Goal: Task Accomplishment & Management: Use online tool/utility

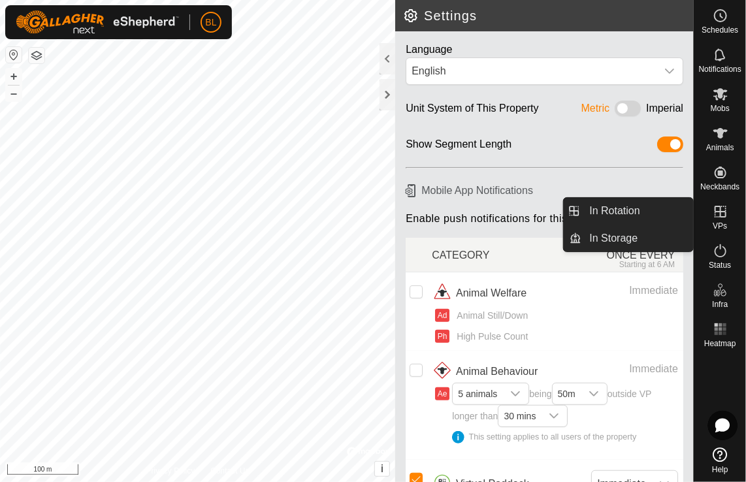
click at [722, 210] on icon at bounding box center [721, 212] width 16 height 16
click at [615, 210] on link "In Rotation" at bounding box center [638, 211] width 112 height 26
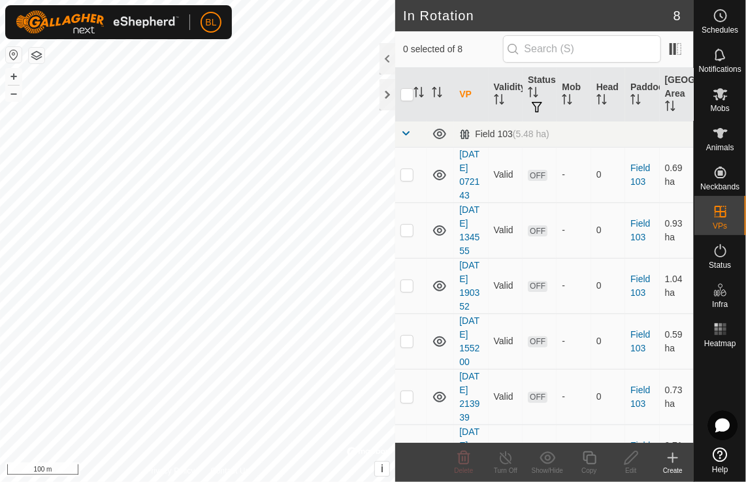
click at [672, 452] on icon at bounding box center [673, 458] width 16 height 16
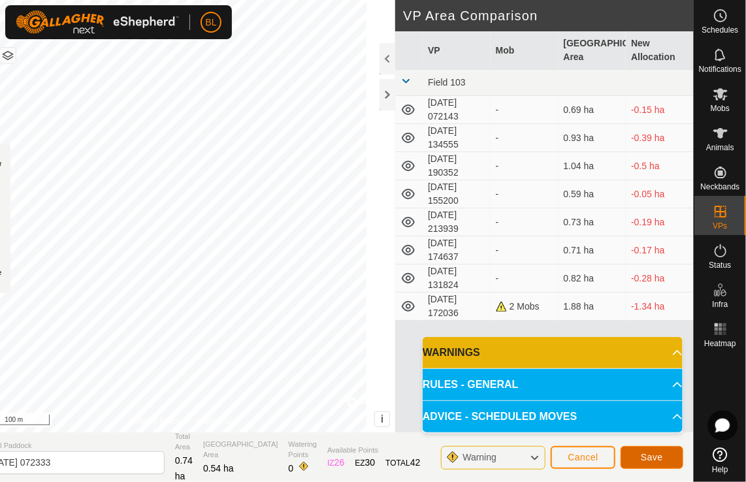
click at [658, 456] on span "Save" at bounding box center [652, 457] width 22 height 10
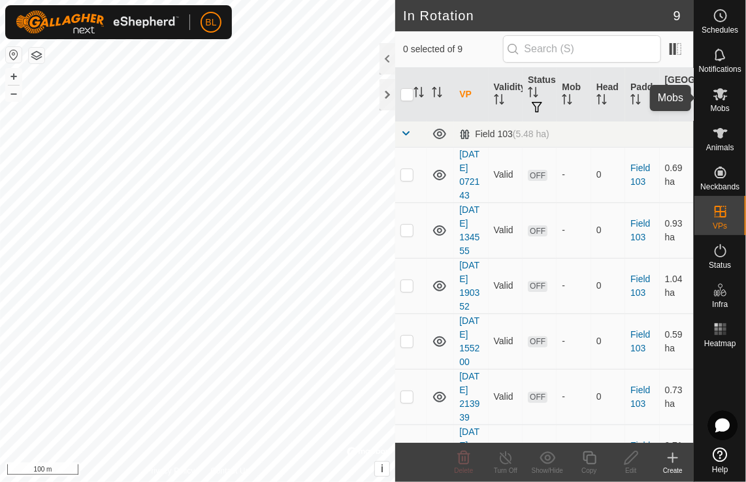
click at [727, 97] on icon at bounding box center [721, 94] width 16 height 16
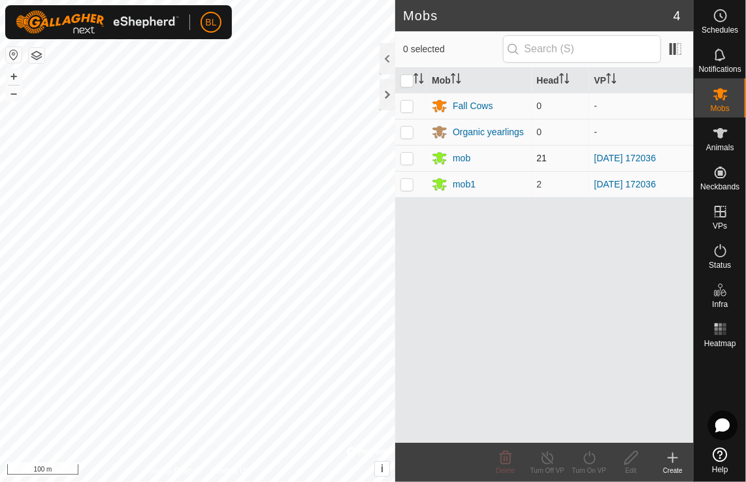
click at [404, 156] on p-checkbox at bounding box center [407, 158] width 13 height 10
checkbox input "true"
click at [410, 182] on p-checkbox at bounding box center [407, 184] width 13 height 10
checkbox input "true"
click at [588, 456] on icon at bounding box center [590, 458] width 16 height 16
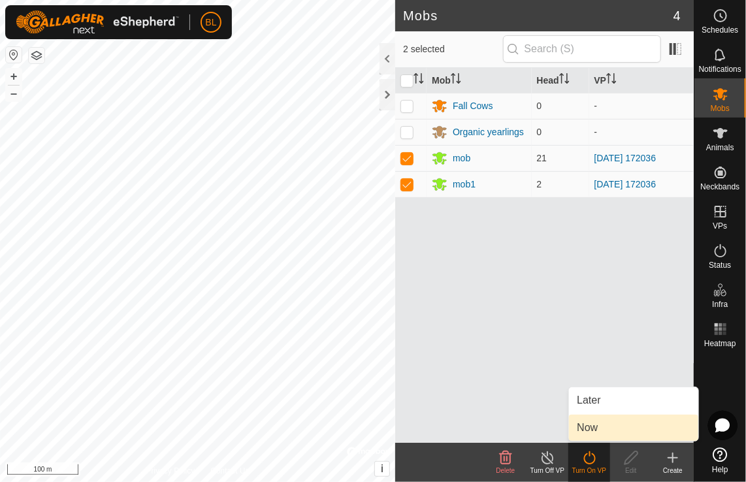
click at [593, 424] on link "Now" at bounding box center [633, 428] width 129 height 26
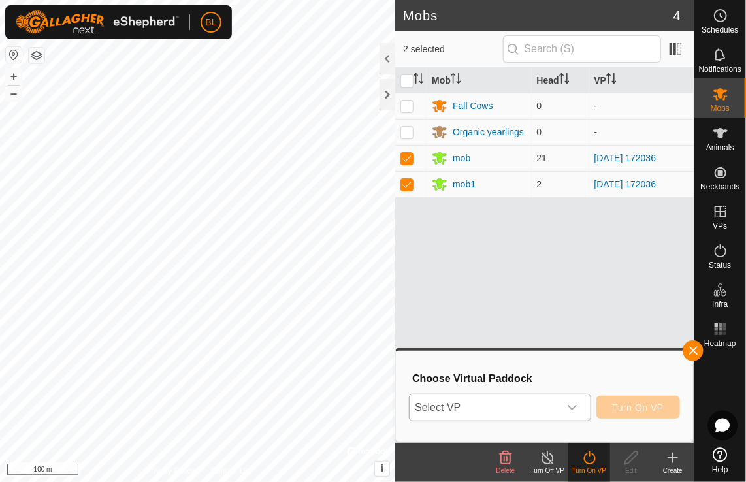
click at [571, 409] on icon "dropdown trigger" at bounding box center [572, 408] width 10 height 10
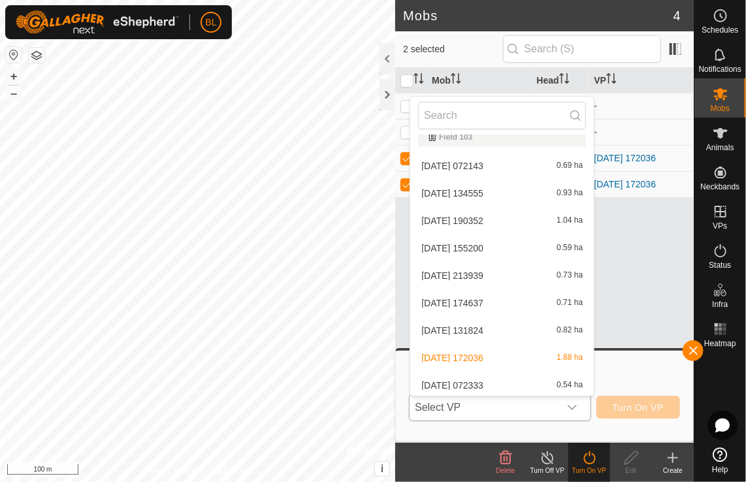
scroll to position [14, 0]
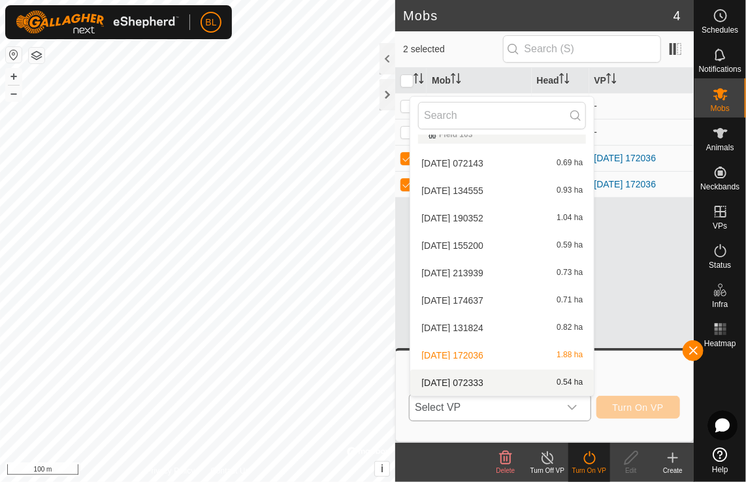
click at [489, 383] on li "[DATE] 072333 0.54 ha" at bounding box center [502, 383] width 184 height 26
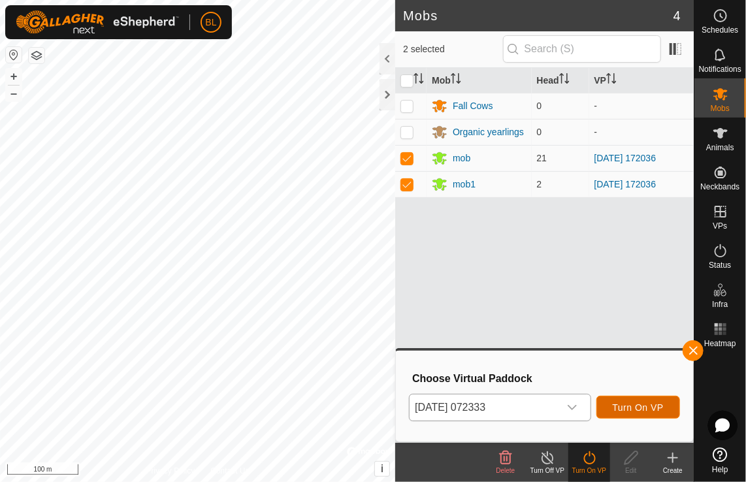
click at [648, 409] on span "Turn On VP" at bounding box center [638, 408] width 51 height 10
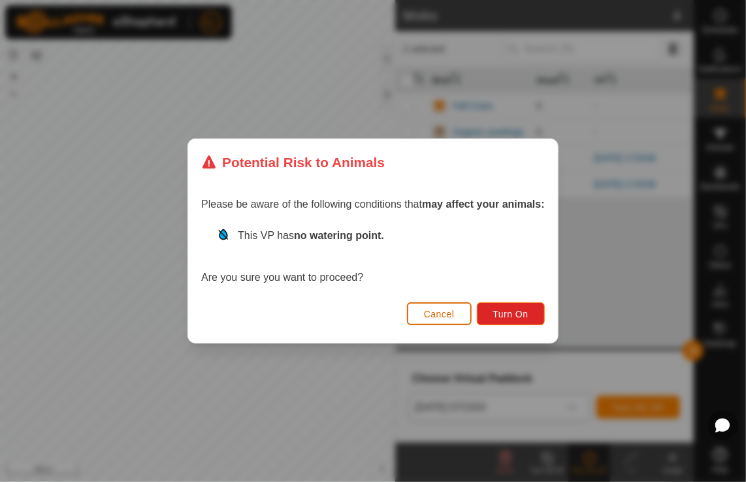
click at [458, 312] on button "Cancel" at bounding box center [439, 314] width 65 height 23
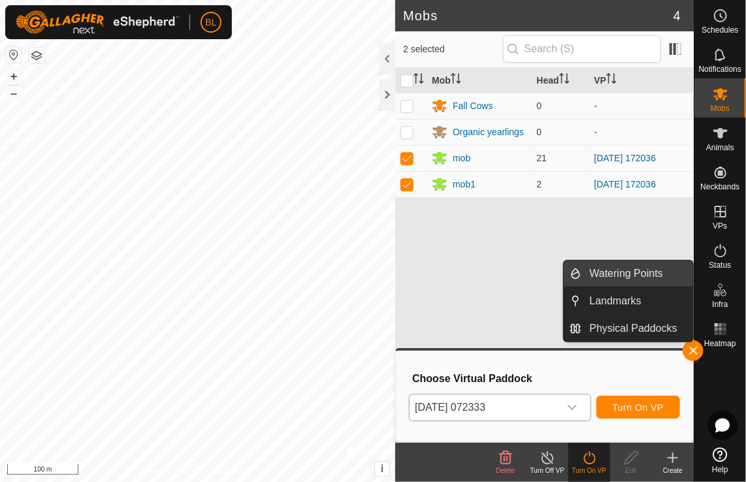
click at [629, 270] on link "Watering Points" at bounding box center [638, 274] width 112 height 26
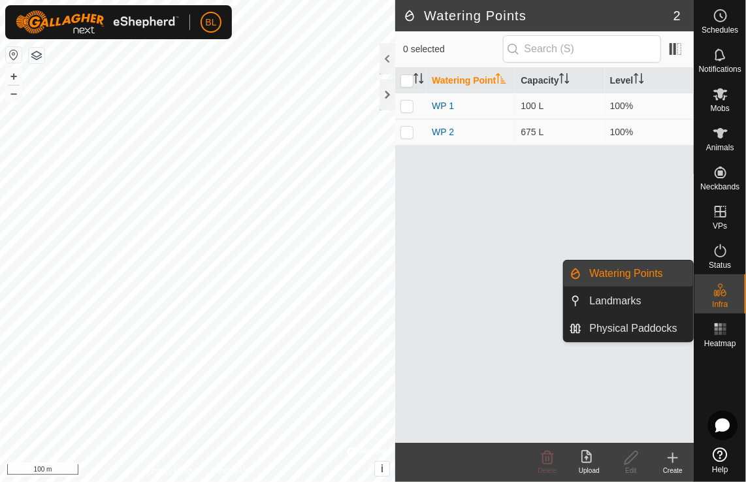
click at [641, 273] on link "Watering Points" at bounding box center [638, 274] width 112 height 26
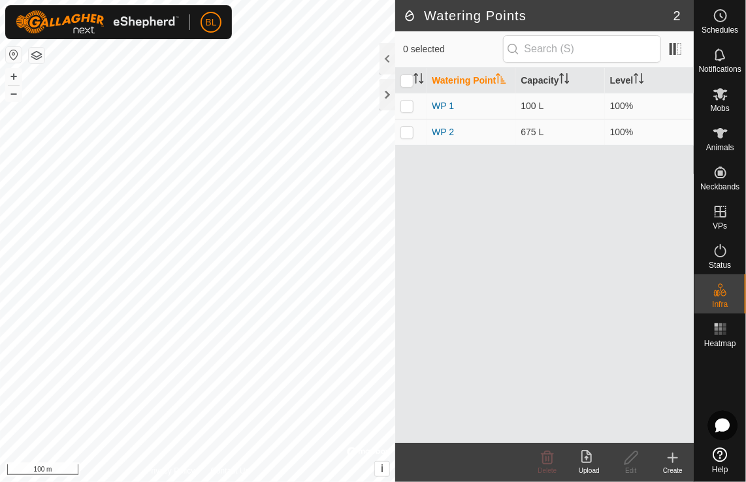
click at [675, 459] on icon at bounding box center [673, 458] width 16 height 16
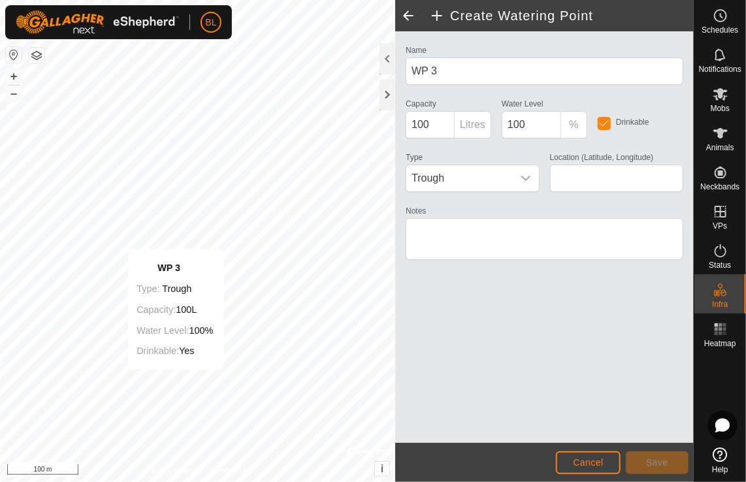
type input "42.916407, -81.581667"
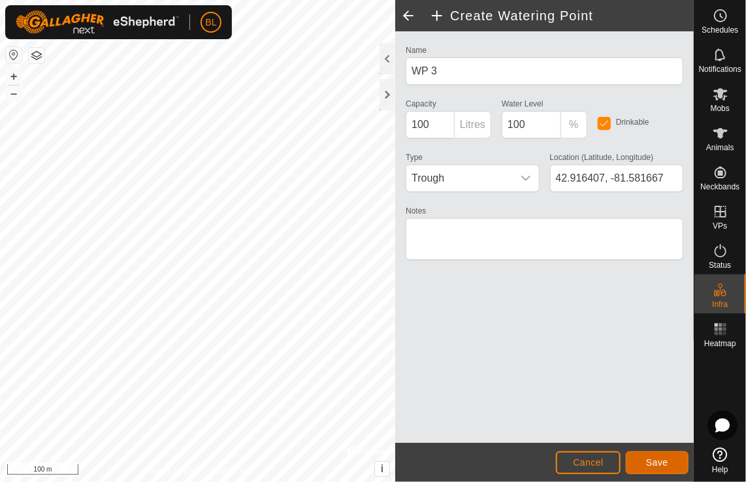
click at [654, 460] on span "Save" at bounding box center [657, 463] width 22 height 10
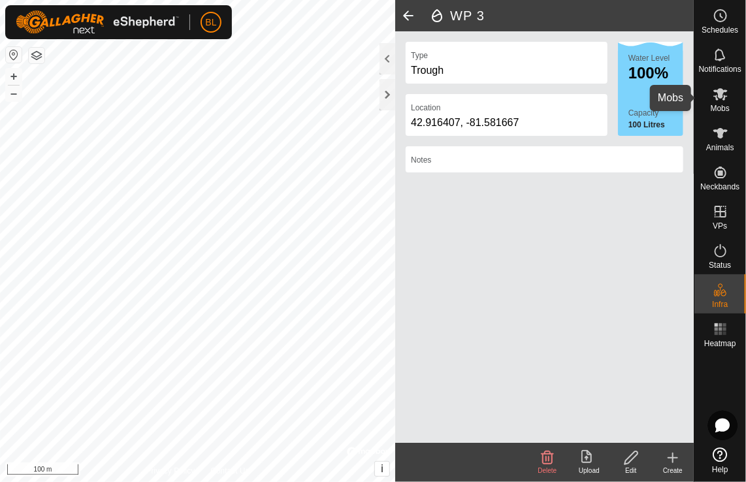
click at [717, 96] on icon at bounding box center [721, 94] width 16 height 16
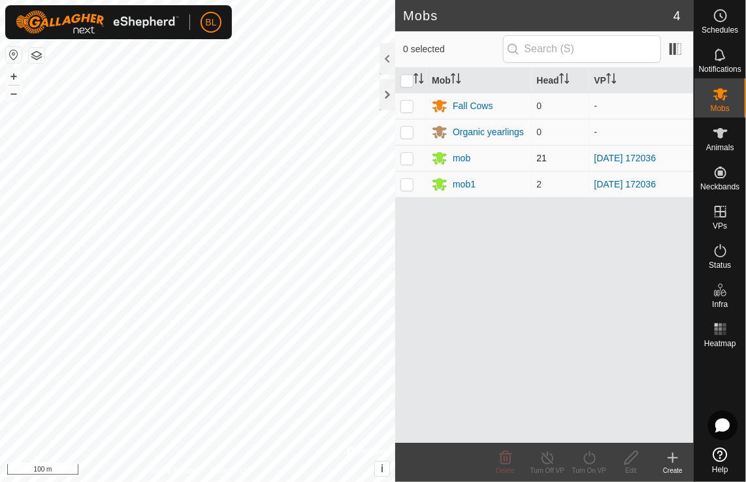
click at [413, 158] on p-checkbox at bounding box center [407, 158] width 13 height 10
checkbox input "true"
click at [409, 182] on p-checkbox at bounding box center [407, 184] width 13 height 10
checkbox input "true"
click at [592, 458] on icon at bounding box center [590, 458] width 16 height 16
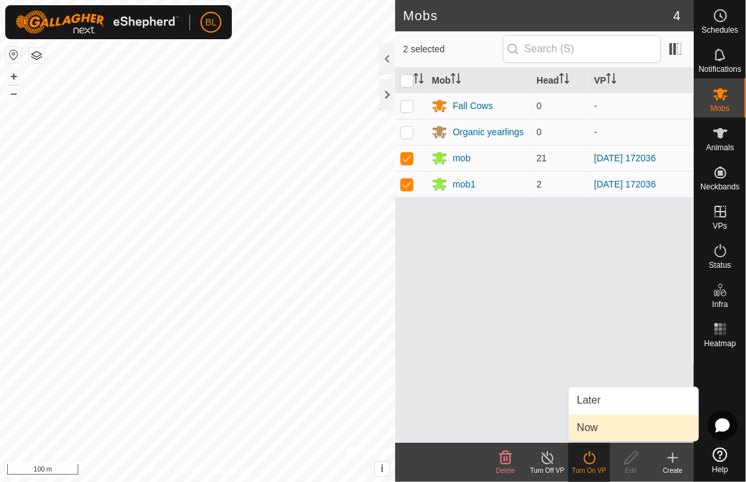
click at [592, 432] on link "Now" at bounding box center [633, 428] width 129 height 26
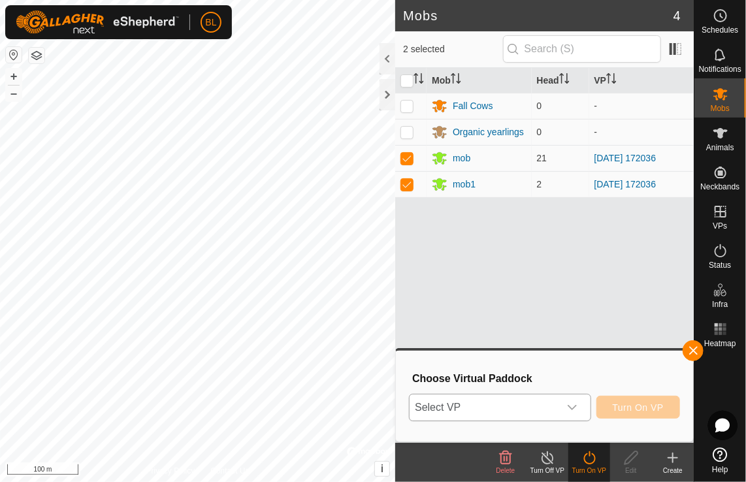
click at [578, 407] on icon "dropdown trigger" at bounding box center [572, 408] width 10 height 10
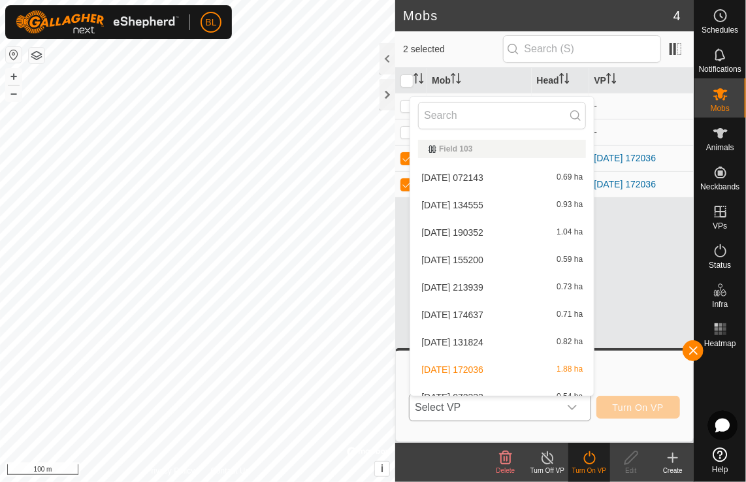
scroll to position [14, 0]
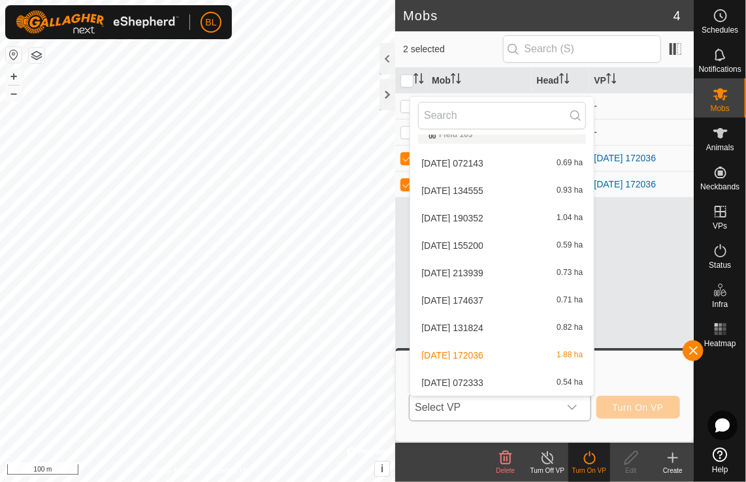
click at [477, 381] on span "[DATE] 072333" at bounding box center [453, 382] width 62 height 9
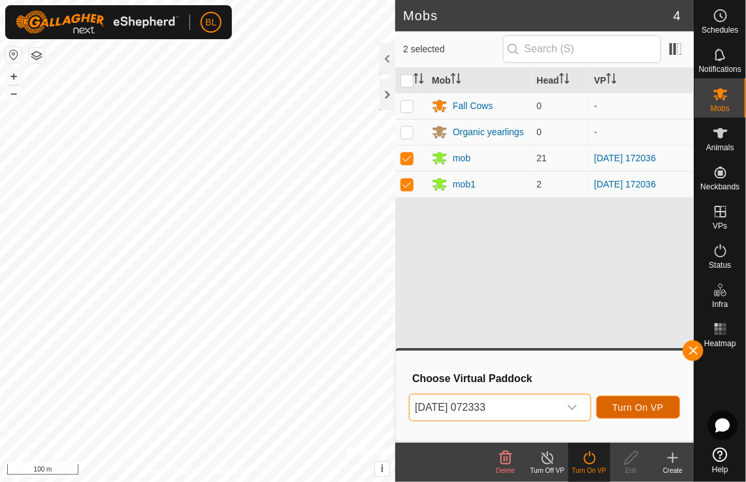
click at [656, 409] on span "Turn On VP" at bounding box center [638, 408] width 51 height 10
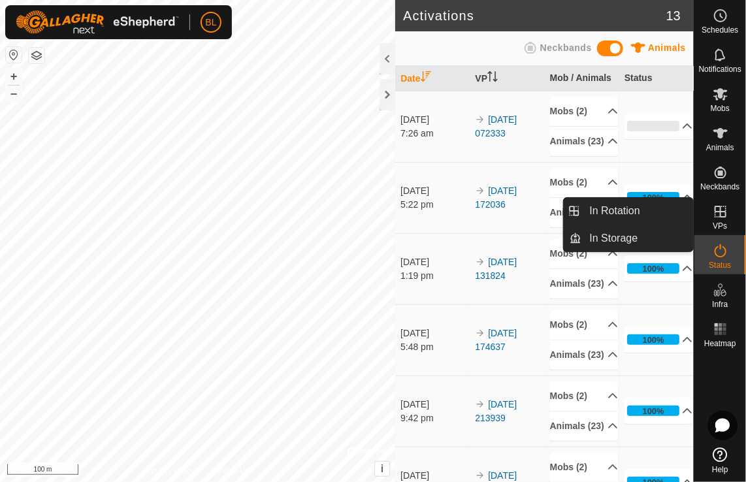
click at [722, 215] on icon at bounding box center [721, 212] width 16 height 16
click at [616, 213] on link "In Rotation" at bounding box center [638, 211] width 112 height 26
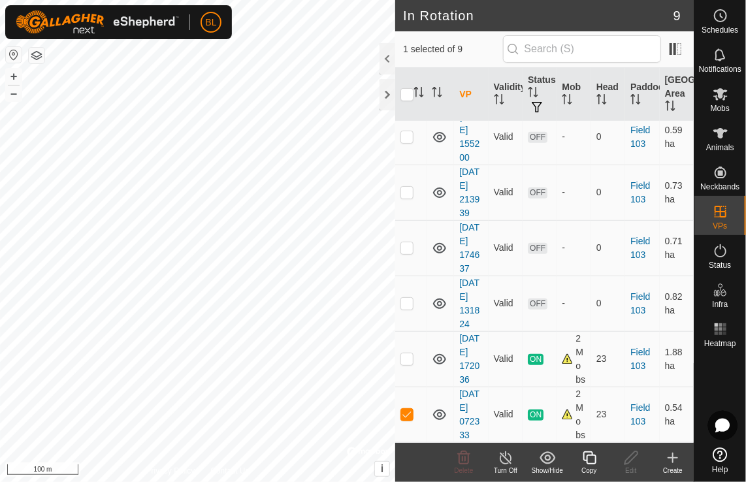
scroll to position [288, 0]
